Goal: Navigation & Orientation: Find specific page/section

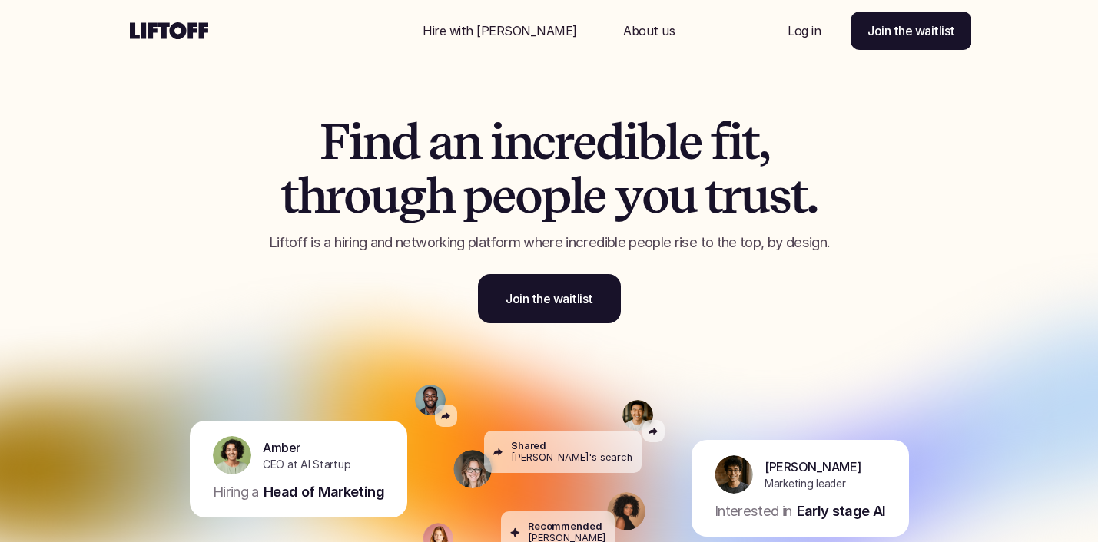
click at [623, 27] on p "About us" at bounding box center [648, 31] width 51 height 18
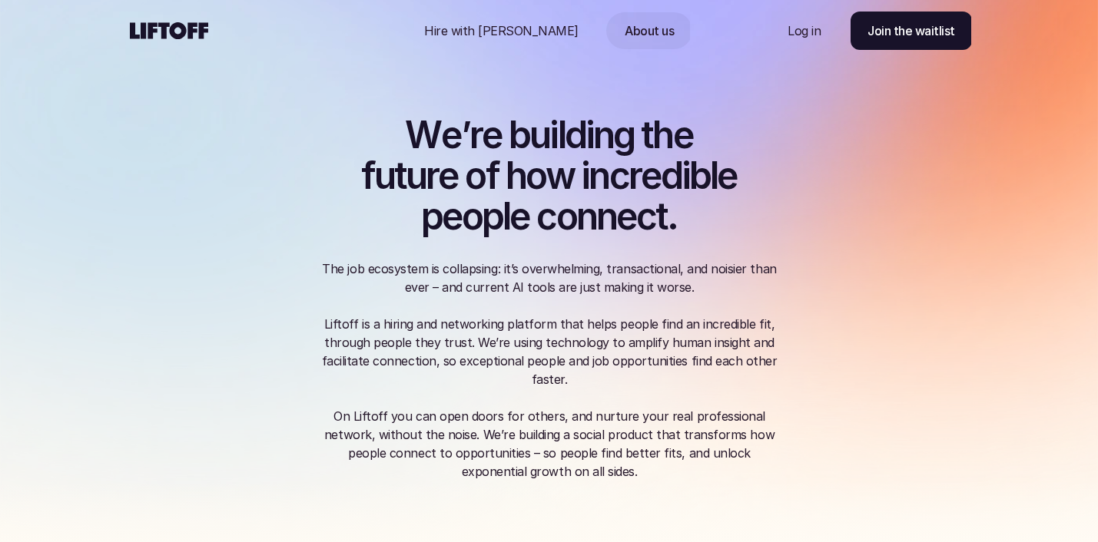
click at [167, 25] on use at bounding box center [169, 30] width 78 height 17
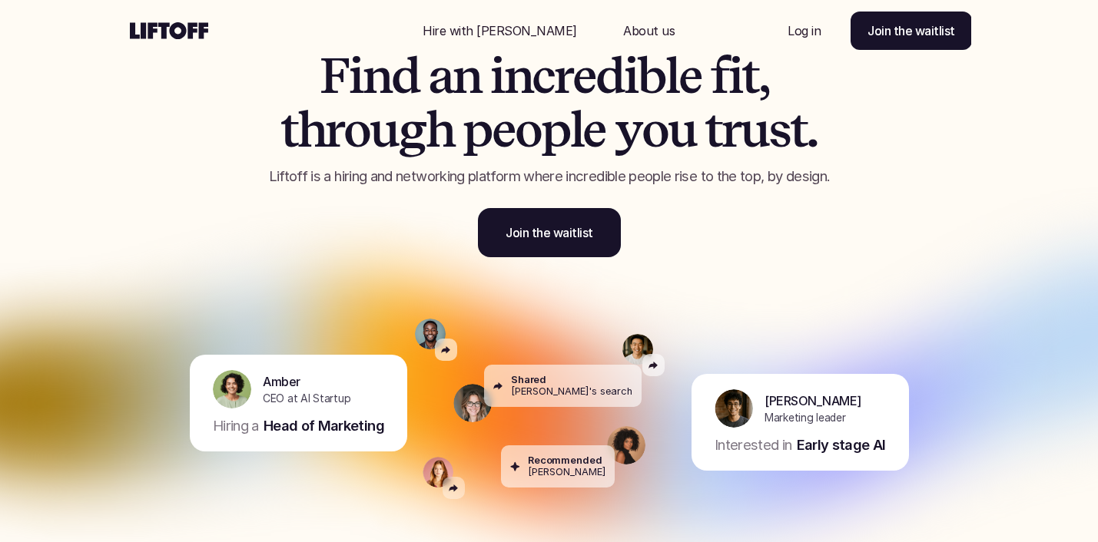
scroll to position [72, 0]
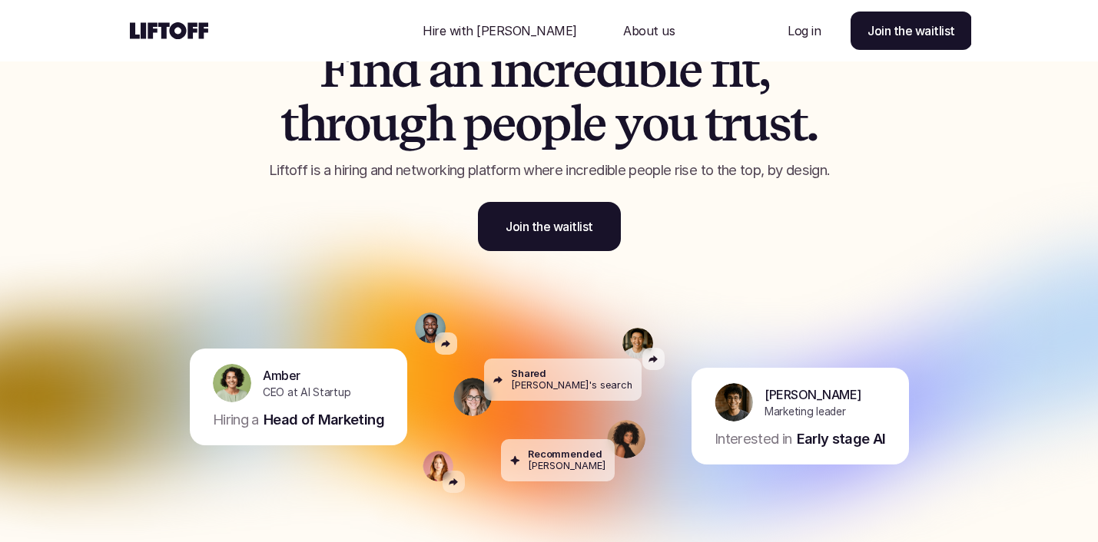
click at [627, 35] on p "About us" at bounding box center [648, 31] width 51 height 18
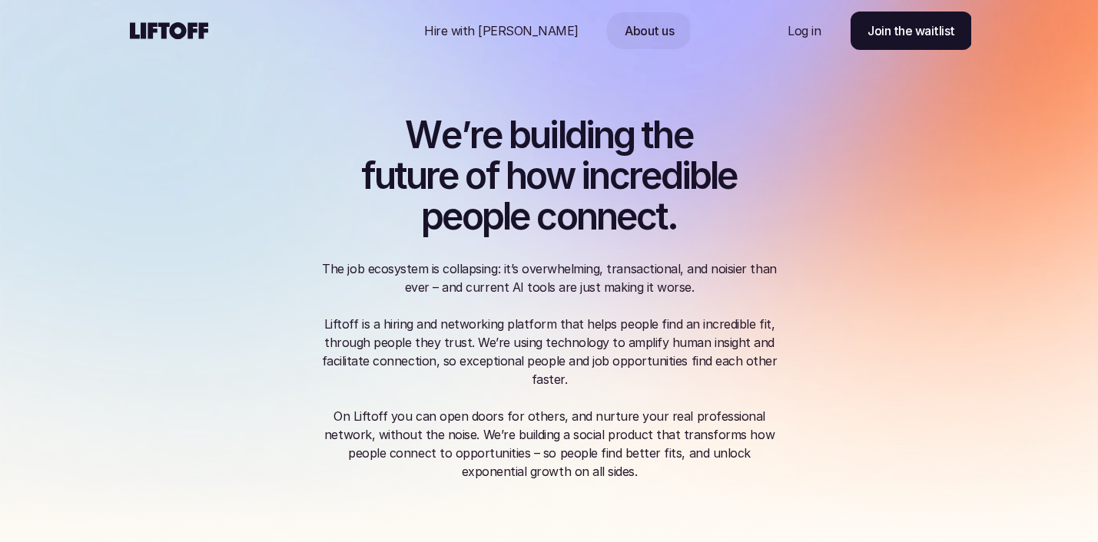
click at [145, 34] on use at bounding box center [169, 30] width 78 height 17
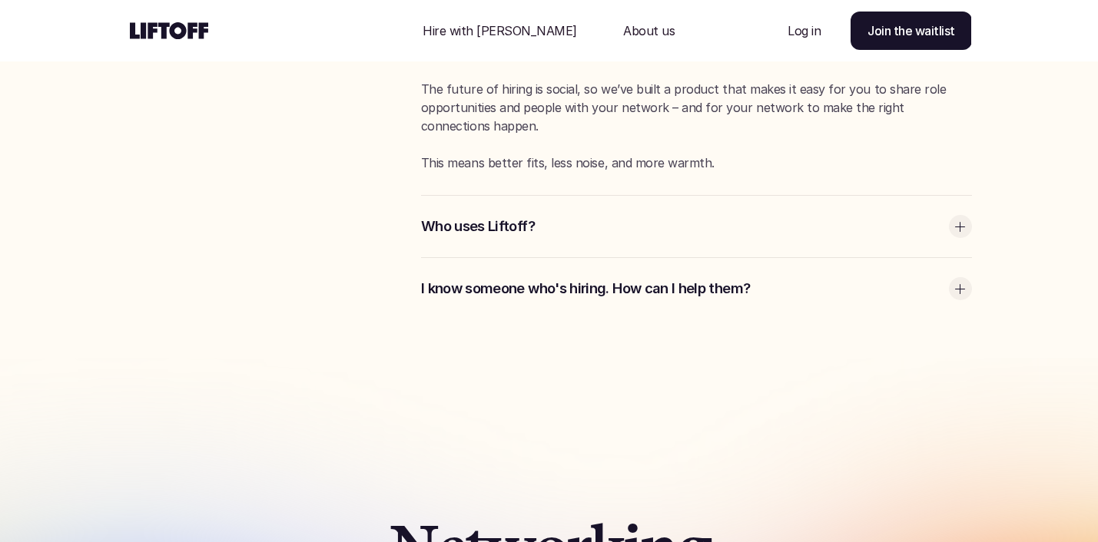
scroll to position [4101, 0]
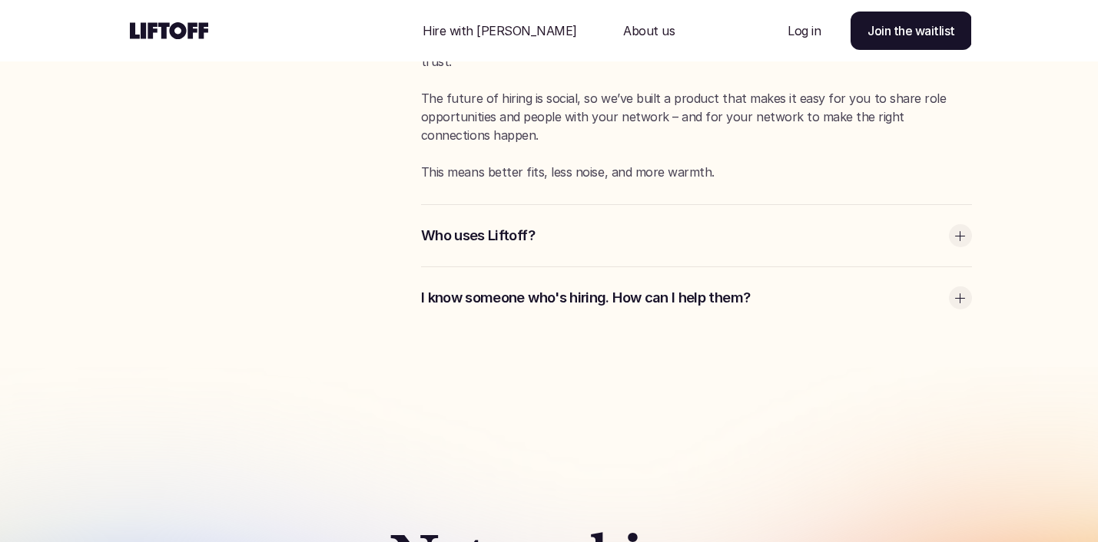
click at [964, 232] on div at bounding box center [960, 235] width 23 height 23
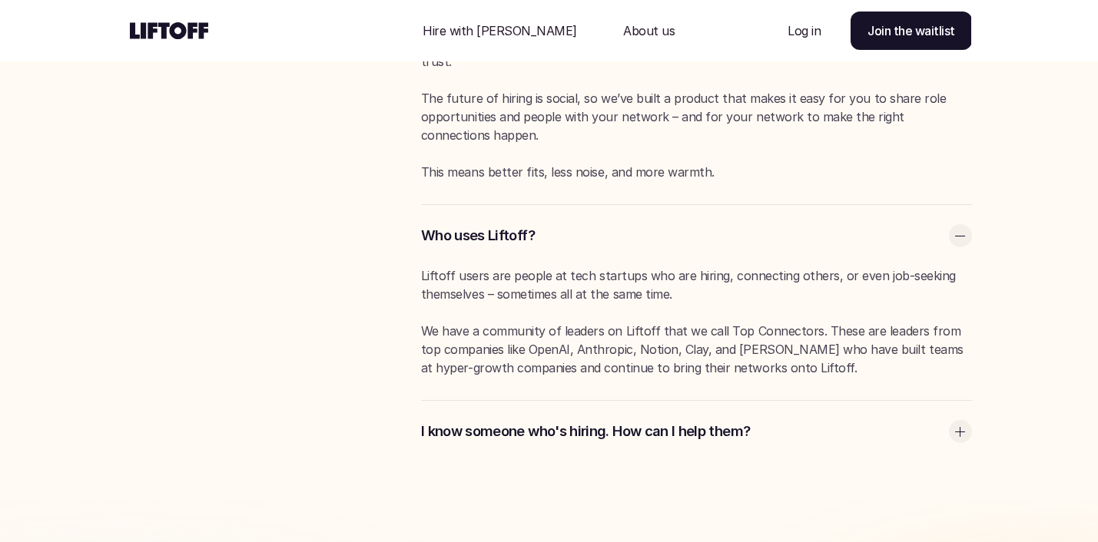
click at [967, 439] on div at bounding box center [960, 431] width 23 height 23
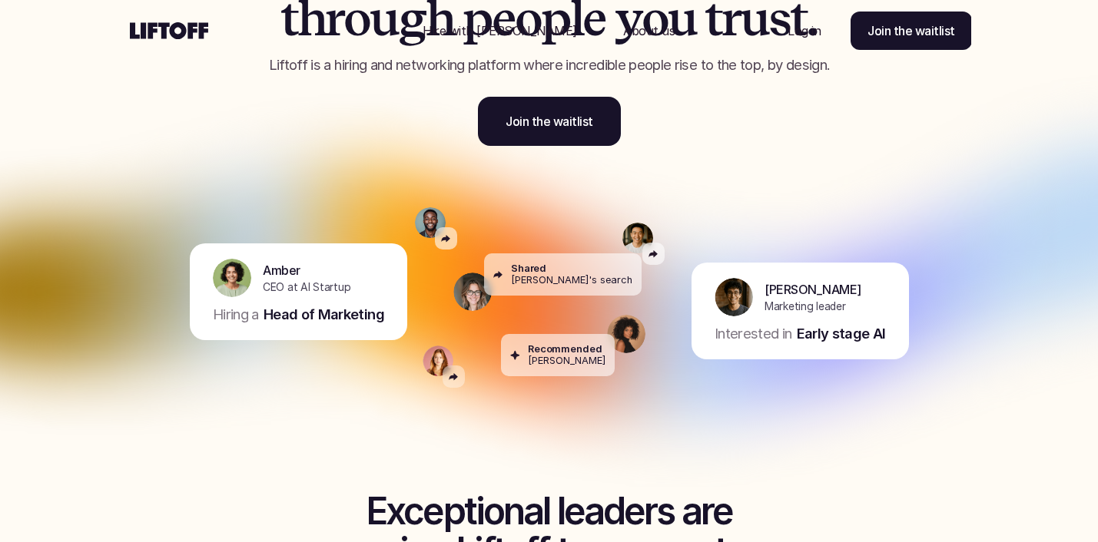
scroll to position [181, 0]
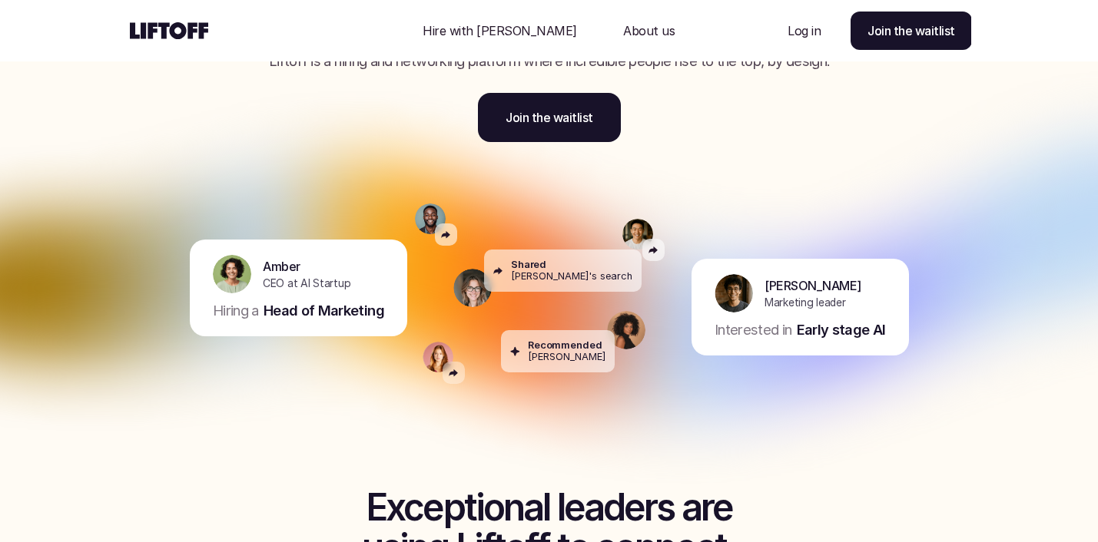
click at [546, 274] on p "[PERSON_NAME]'s search" at bounding box center [571, 276] width 121 height 12
click at [434, 303] on div "Shared [PERSON_NAME]'s search" at bounding box center [507, 288] width 184 height 38
click at [345, 269] on div "[PERSON_NAME] CEO at AI Startup" at bounding box center [307, 274] width 88 height 35
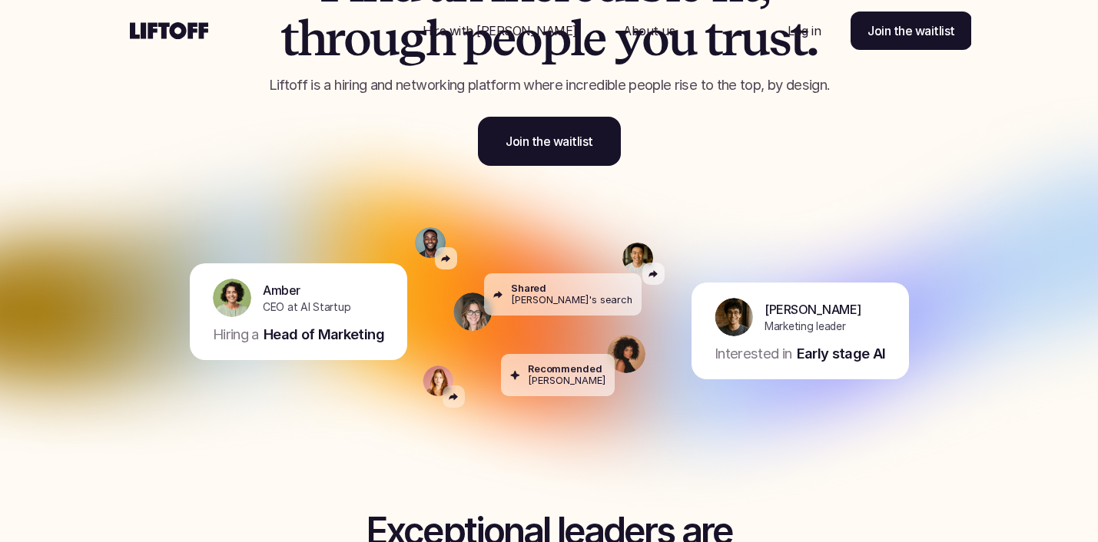
scroll to position [174, 0]
